Goal: Task Accomplishment & Management: Use online tool/utility

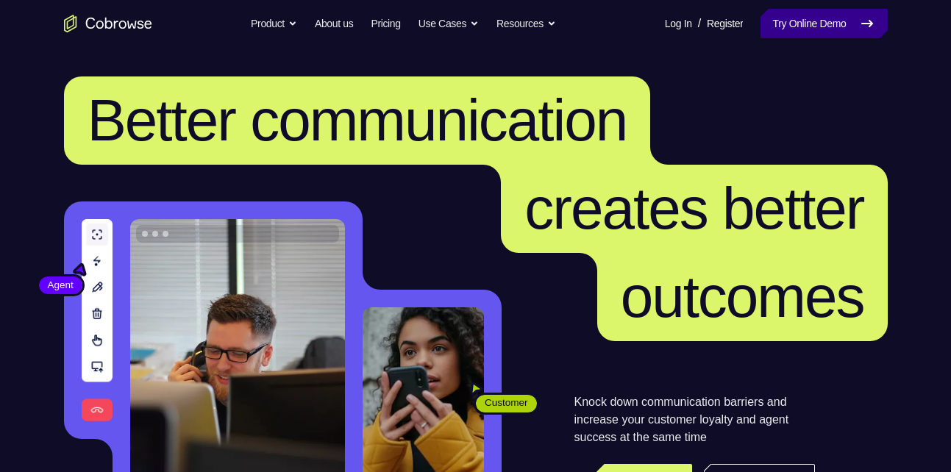
click at [834, 22] on link "Try Online Demo" at bounding box center [824, 23] width 127 height 29
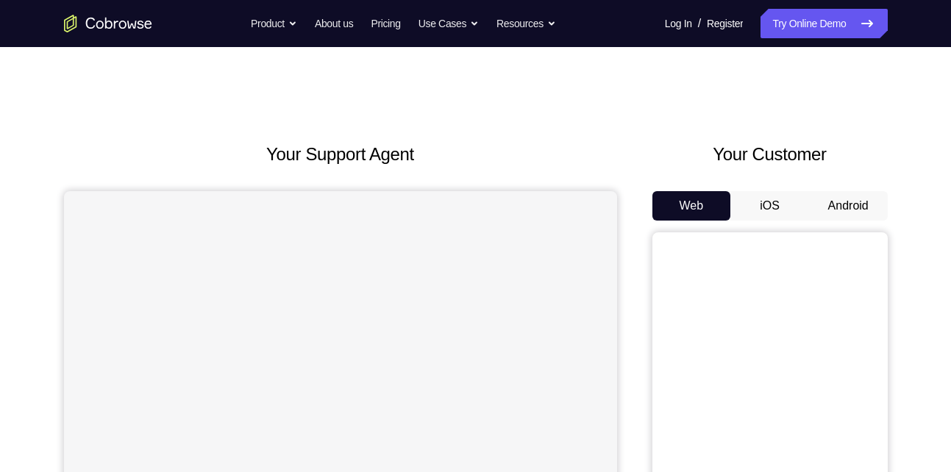
click at [847, 211] on button "Android" at bounding box center [848, 205] width 79 height 29
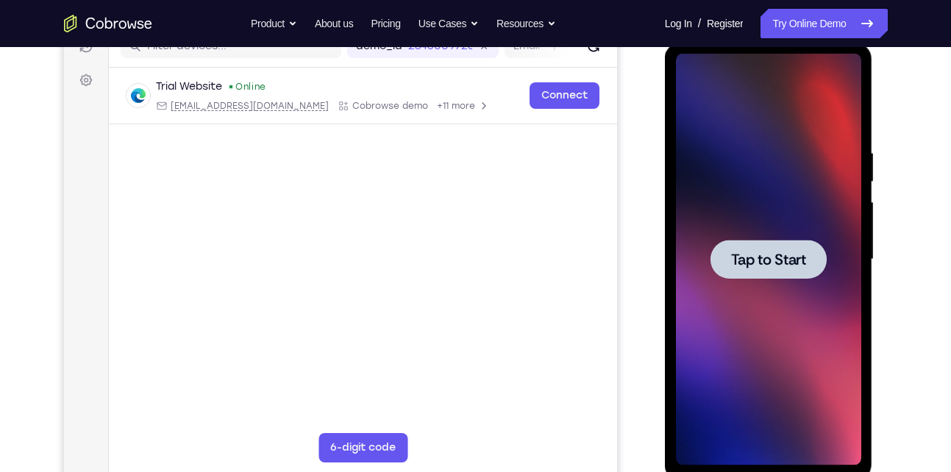
click at [754, 258] on span "Tap to Start" at bounding box center [768, 259] width 75 height 15
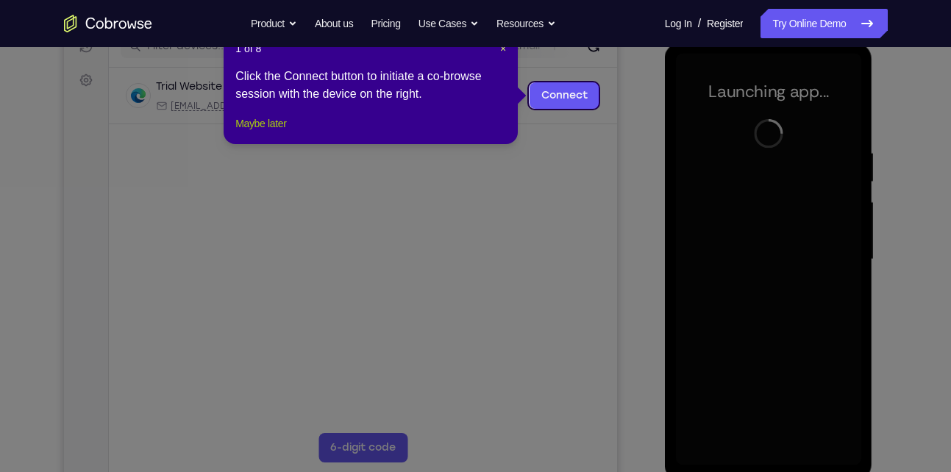
click at [286, 132] on button "Maybe later" at bounding box center [260, 124] width 51 height 18
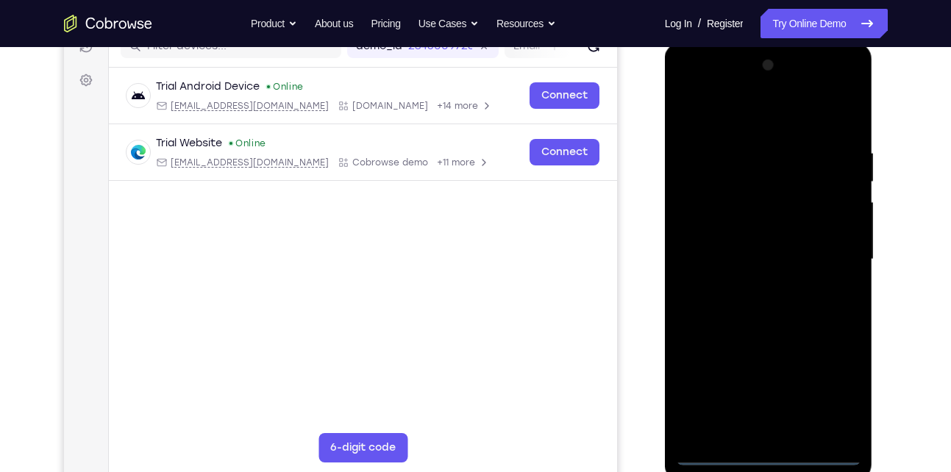
click at [770, 453] on div at bounding box center [768, 260] width 185 height 412
click at [833, 384] on div at bounding box center [768, 260] width 185 height 412
click at [757, 122] on div at bounding box center [768, 260] width 185 height 412
click at [832, 247] on div at bounding box center [768, 260] width 185 height 412
click at [750, 284] on div at bounding box center [768, 260] width 185 height 412
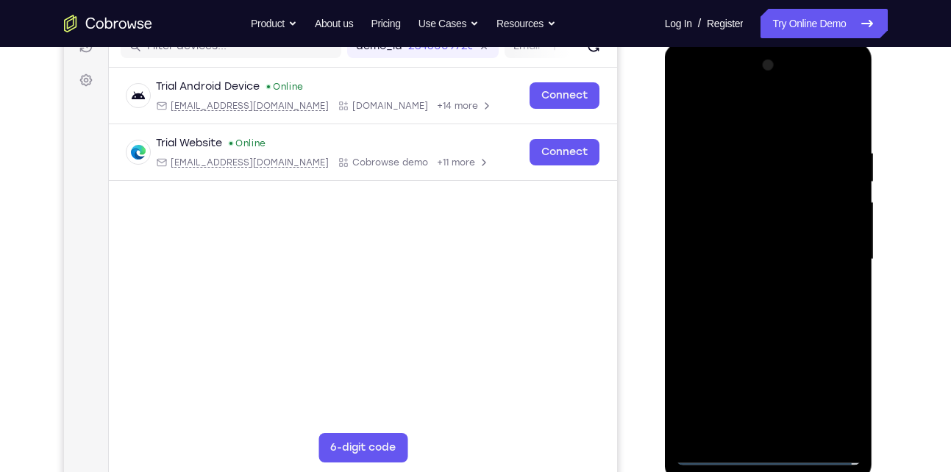
click at [785, 247] on div at bounding box center [768, 260] width 185 height 412
click at [776, 235] on div at bounding box center [768, 260] width 185 height 412
click at [843, 230] on div at bounding box center [768, 260] width 185 height 412
click at [775, 257] on div at bounding box center [768, 260] width 185 height 412
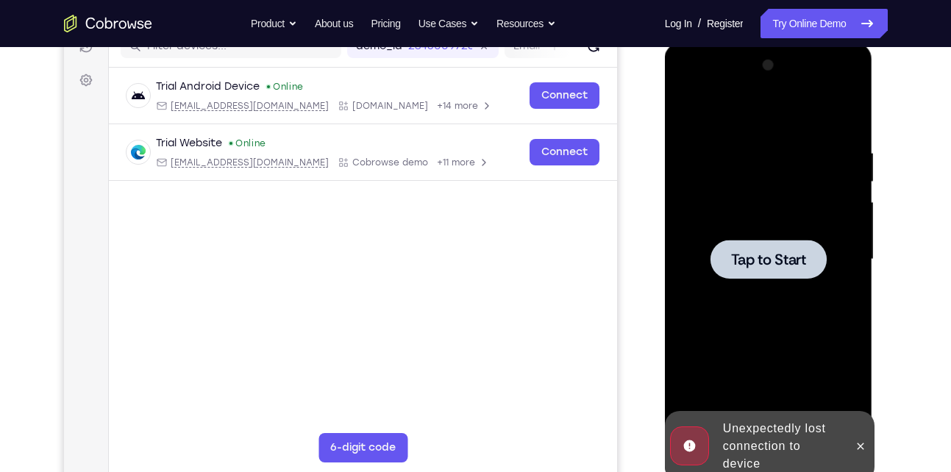
click at [750, 271] on div at bounding box center [769, 259] width 116 height 39
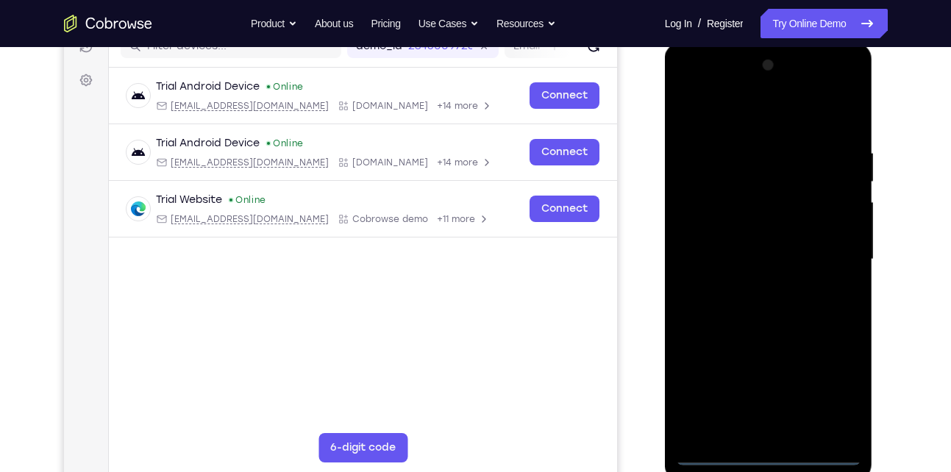
click at [764, 455] on div at bounding box center [768, 260] width 185 height 412
click at [829, 389] on div at bounding box center [768, 260] width 185 height 412
click at [776, 117] on div at bounding box center [768, 260] width 185 height 412
click at [840, 253] on div at bounding box center [768, 260] width 185 height 412
click at [753, 283] on div at bounding box center [768, 260] width 185 height 412
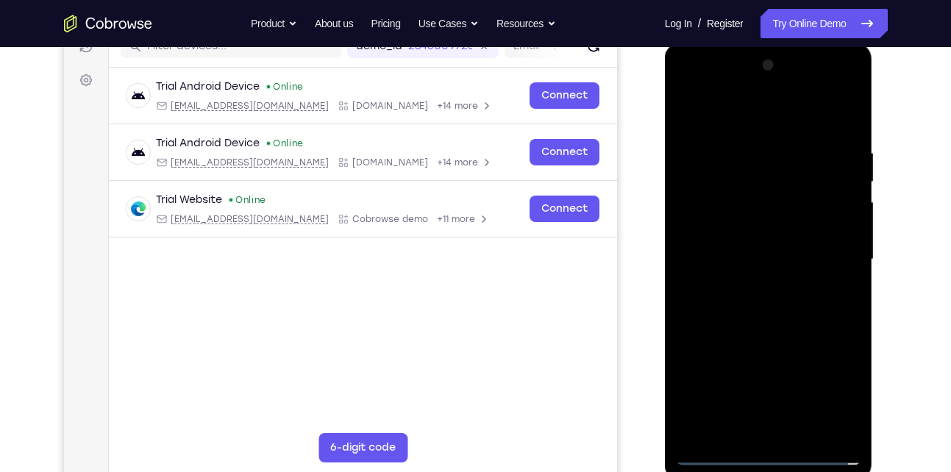
click at [753, 230] on div at bounding box center [768, 260] width 185 height 412
click at [751, 252] on div at bounding box center [768, 260] width 185 height 412
click at [849, 189] on div at bounding box center [768, 260] width 185 height 412
click at [790, 291] on div at bounding box center [768, 260] width 185 height 412
click at [759, 226] on div at bounding box center [768, 260] width 185 height 412
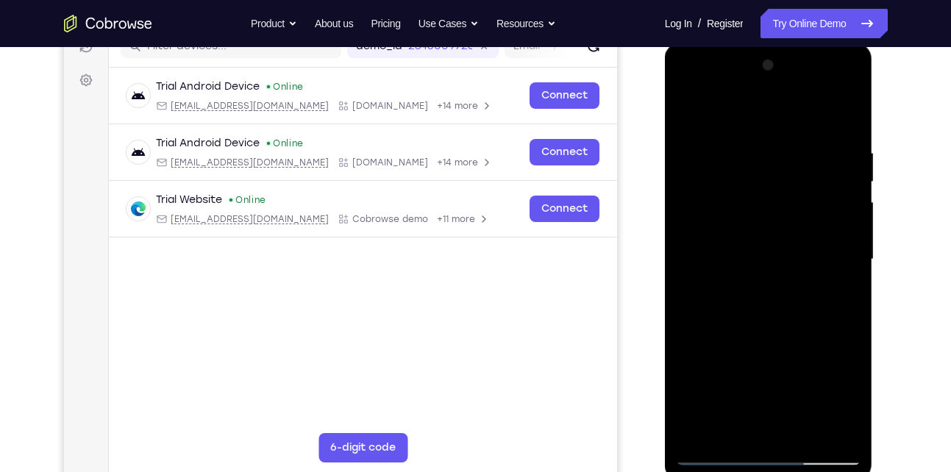
click at [806, 427] on div at bounding box center [768, 260] width 185 height 412
click at [781, 330] on div at bounding box center [768, 260] width 185 height 412
click at [827, 287] on div at bounding box center [768, 260] width 185 height 412
click at [769, 256] on div at bounding box center [768, 260] width 185 height 412
click at [695, 114] on div at bounding box center [768, 260] width 185 height 412
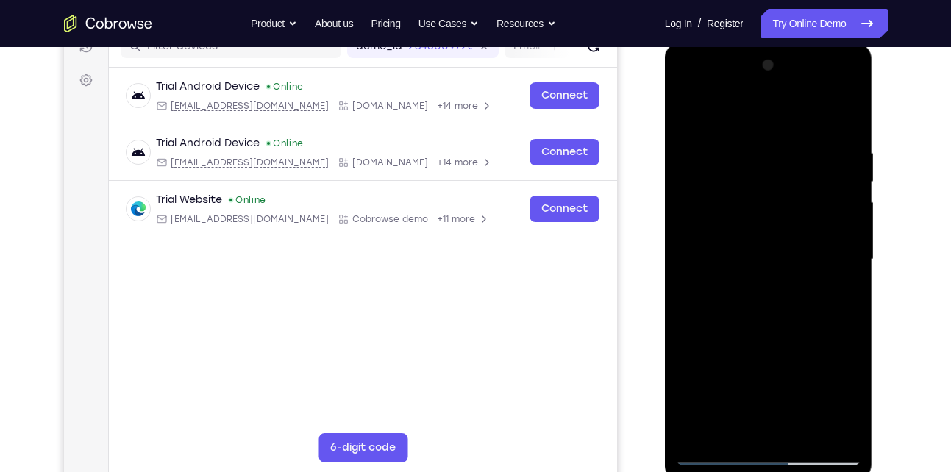
click at [686, 112] on div at bounding box center [768, 260] width 185 height 412
